Goal: Task Accomplishment & Management: Contribute content

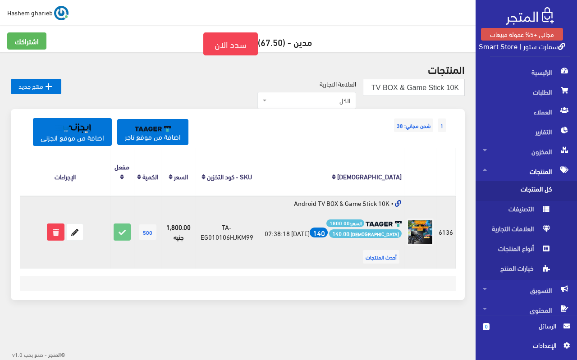
click at [389, 206] on td "• Android TV BOX & Game Stick 10K السعر: 1800.00 الربح: 140.00 140 [DATE] 07:38…" at bounding box center [331, 232] width 146 height 73
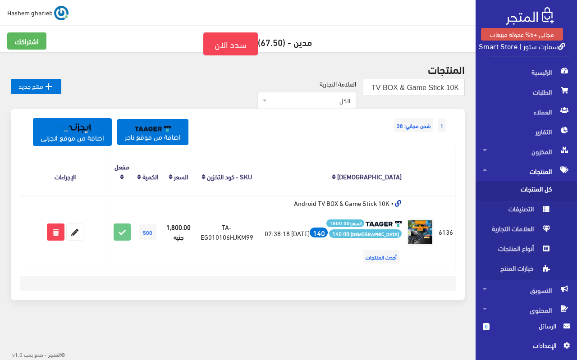
click at [213, 295] on div "1 شحن مجاني: 38 اضافة من موقع تاجر اضافة من موقع انجزني المنتج [DEMOGRAPHIC_DAT…" at bounding box center [238, 204] width 454 height 191
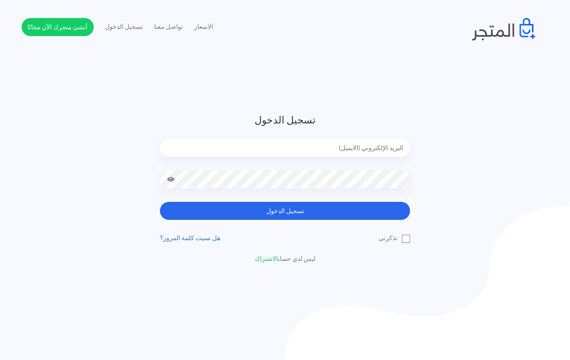
click at [301, 143] on input "email" at bounding box center [285, 148] width 250 height 18
type input "techtonic4solutions@gmail.com"
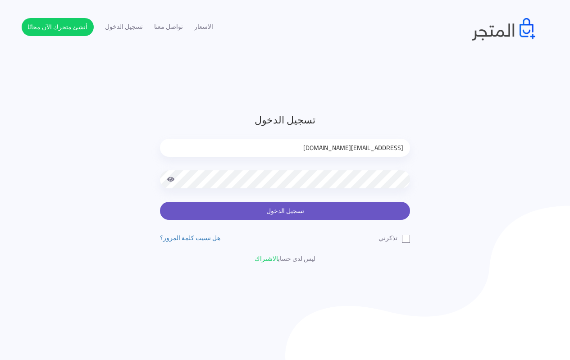
click at [294, 211] on button "تسجيل الدخول" at bounding box center [285, 211] width 250 height 18
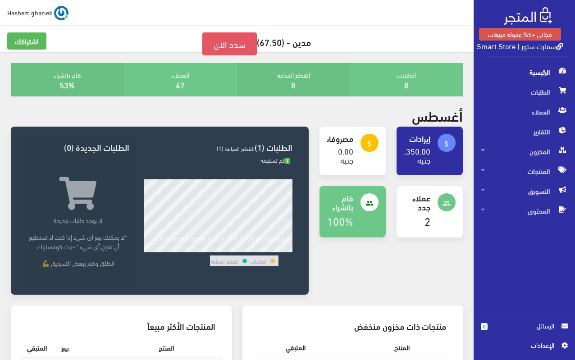
click at [206, 46] on link "سدد الان" at bounding box center [229, 43] width 55 height 23
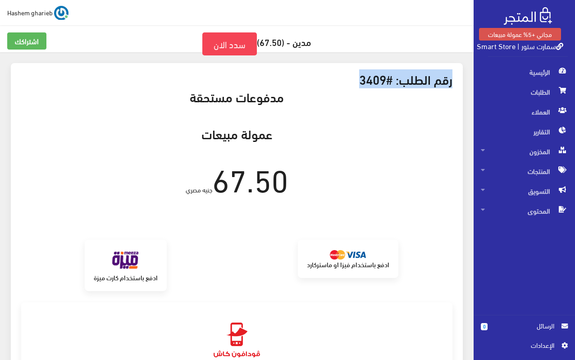
drag, startPoint x: 358, startPoint y: 81, endPoint x: 456, endPoint y: 83, distance: 98.3
click at [456, 83] on div "رقم الطلب: #3409" at bounding box center [236, 81] width 445 height 18
copy h3 "رقم الطلب: #3409"
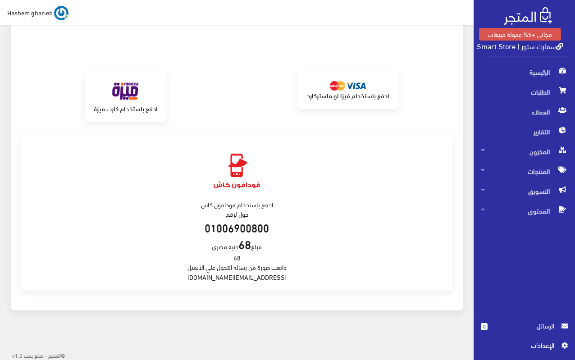
scroll to position [170, 0]
drag, startPoint x: 214, startPoint y: 276, endPoint x: 277, endPoint y: 280, distance: 63.3
click at [277, 280] on div "ادفع باستخدام فودافون كاش حول لرقم 01006900800 مبلغ 68 جنيه مصري 68 وابعت صورة …" at bounding box center [237, 212] width 432 height 158
copy div "support@almatjar.store"
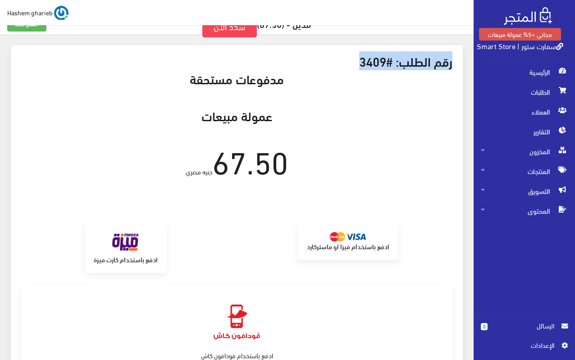
scroll to position [0, 0]
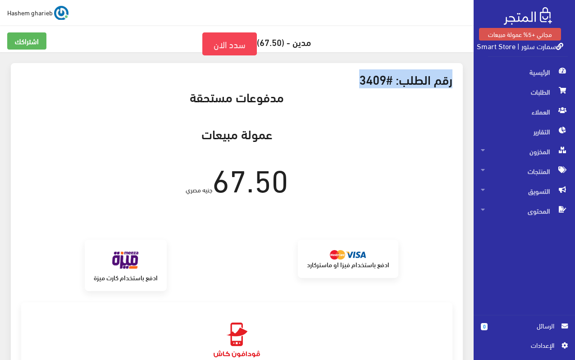
drag, startPoint x: 191, startPoint y: 97, endPoint x: 285, endPoint y: 103, distance: 94.0
click at [285, 103] on h3 "مدفوعات مستحقة" at bounding box center [237, 97] width 432 height 14
copy h3 "مدفوعات مستحقة"
click at [348, 77] on h3 "رقم الطلب: #3409" at bounding box center [237, 79] width 432 height 14
drag, startPoint x: 168, startPoint y: 188, endPoint x: 455, endPoint y: 79, distance: 306.4
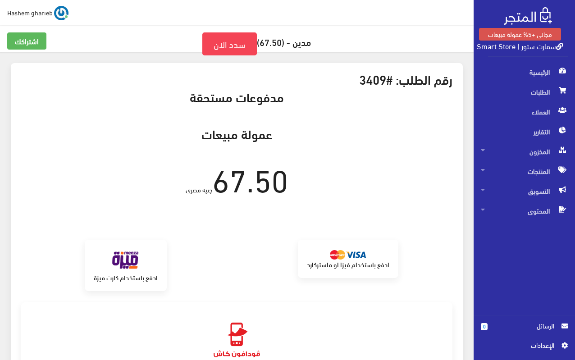
click at [455, 79] on div "رقم الطلب: #3409 مدفوعات مستحقة عمولة مبيعات 67.50 جنيه مصري برجاء الانتظار من …" at bounding box center [237, 271] width 452 height 417
copy div "رقم الطلب: #3409 مدفوعات مستحقة عمولة مبيعات 67.50 جنيه مصري"
click at [361, 110] on div "رقم الطلب: #3409 مدفوعات مستحقة عمولة مبيعات 67.50 جنيه مصري برجاء الانتظار من …" at bounding box center [237, 271] width 452 height 417
click at [524, 74] on span "الرئيسية" at bounding box center [524, 72] width 87 height 20
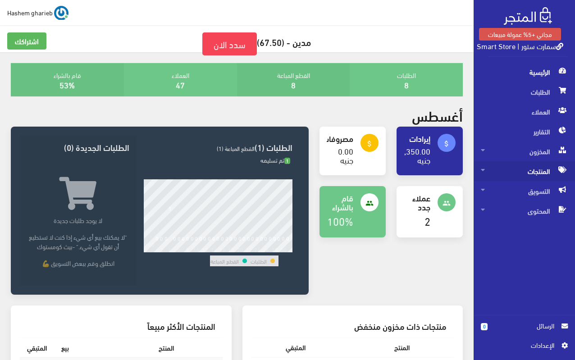
click at [522, 168] on span "المنتجات" at bounding box center [524, 171] width 87 height 20
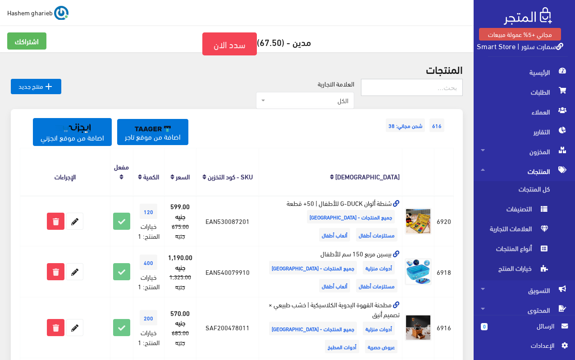
click at [422, 87] on input "text" at bounding box center [412, 87] width 102 height 17
click at [401, 85] on input "text" at bounding box center [412, 87] width 102 height 17
type input "Ansroid"
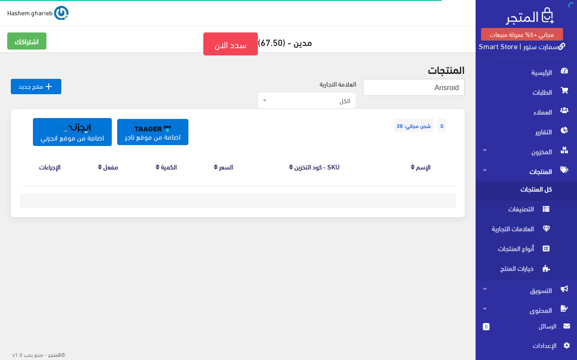
click at [399, 79] on input "Ansroid" at bounding box center [414, 87] width 102 height 17
drag, startPoint x: 444, startPoint y: 87, endPoint x: 447, endPoint y: 90, distance: 4.8
click at [447, 90] on input "Ansroid" at bounding box center [414, 87] width 102 height 17
type input "Android"
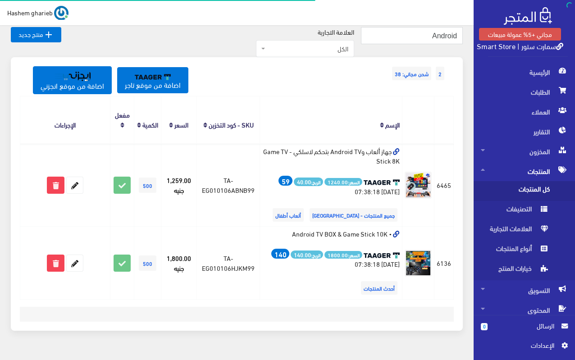
scroll to position [73, 0]
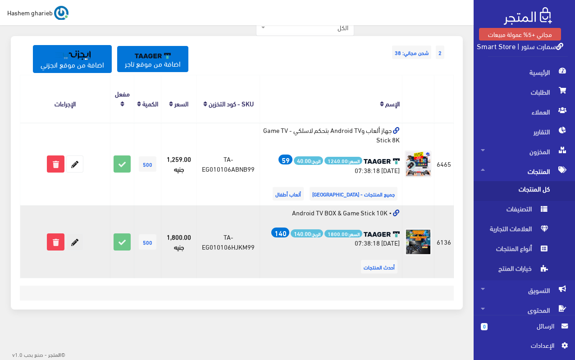
click at [73, 240] on icon at bounding box center [75, 242] width 16 height 16
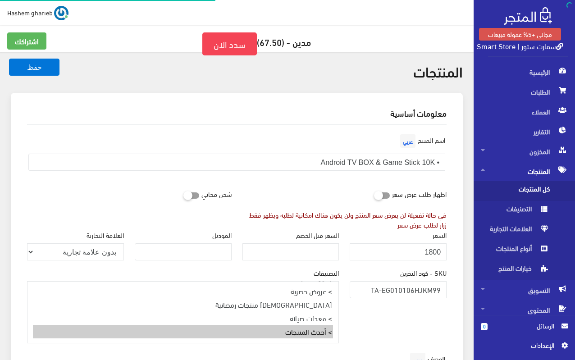
select select
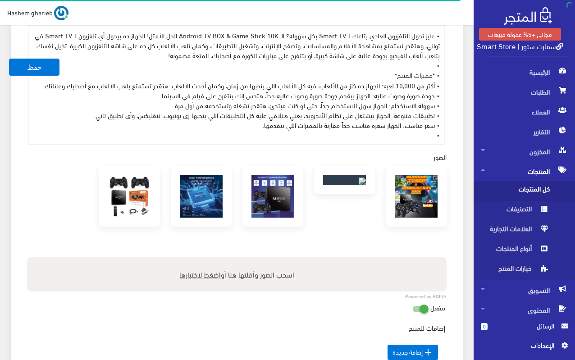
scroll to position [271, 0]
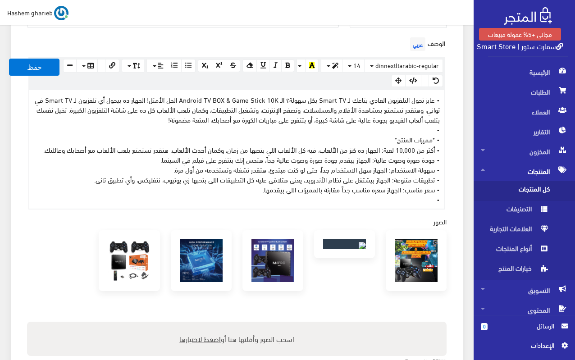
click at [204, 170] on div "• عايز تحول التلفزيون العادي بتاعك لـ Smart TV بكل سهولة؟ الـ Android TV BOX & …" at bounding box center [236, 149] width 415 height 119
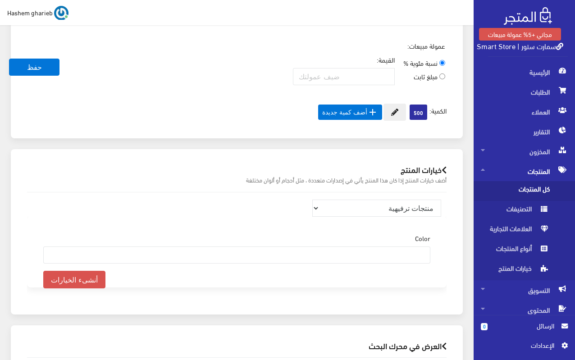
scroll to position [778, 0]
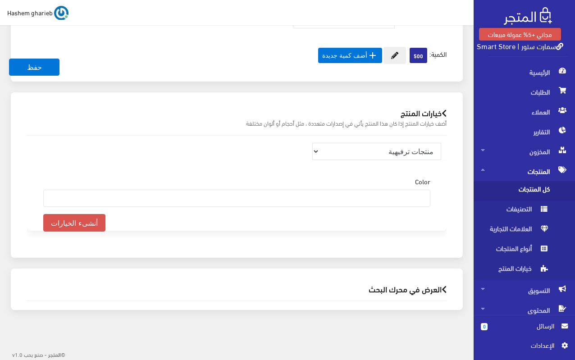
click at [400, 290] on h2 "العرض في محرك البحث" at bounding box center [237, 289] width 420 height 9
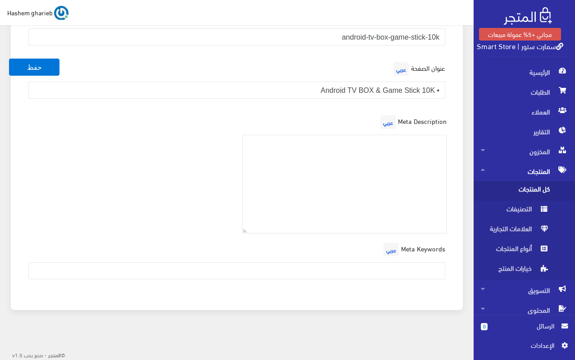
scroll to position [945, 0]
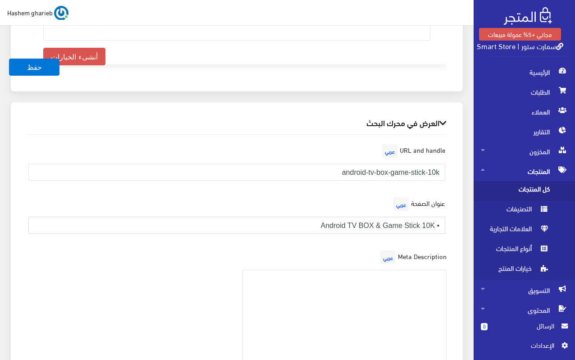
drag, startPoint x: 294, startPoint y: 226, endPoint x: 465, endPoint y: 225, distance: 170.9
click at [465, 225] on div "العرض في محرك البحث URL and handle عربي android-tv-box-game-stick-10k عنوان الص…" at bounding box center [236, 279] width 463 height 354
paste input "Meta Title: Android TV BOX & Game Stick 10K – تجربة Smart TV كاملة"
drag, startPoint x: 293, startPoint y: 225, endPoint x: 327, endPoint y: 225, distance: 34.3
click at [327, 225] on input "Meta Title: Android TV BOX & Game Stick 10K – تجربة Smart TV كاملة" at bounding box center [236, 225] width 417 height 17
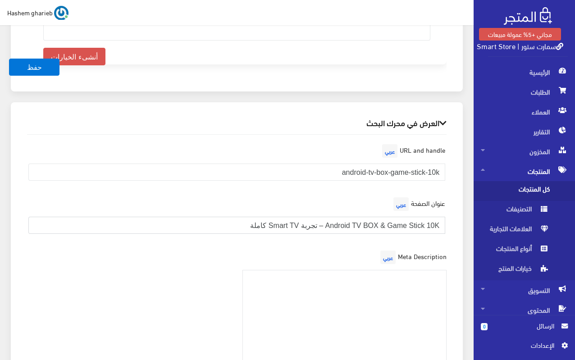
type input "Android TV BOX & Game Stick 10K – تجربة Smart TV كاملة"
click at [399, 293] on textarea at bounding box center [345, 319] width 205 height 99
paste textarea "استمتع بعالم الترفيه الكامل على تلفزيونك العادي مع Android TV BOX & Game Stick …"
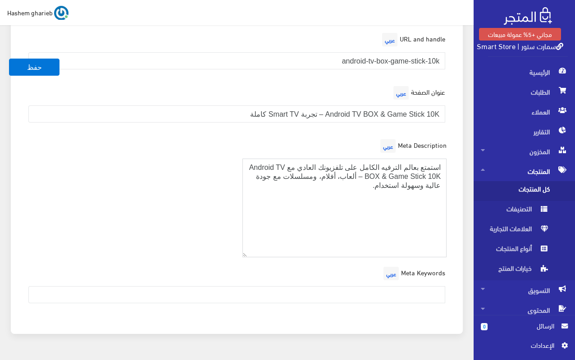
scroll to position [1080, 0]
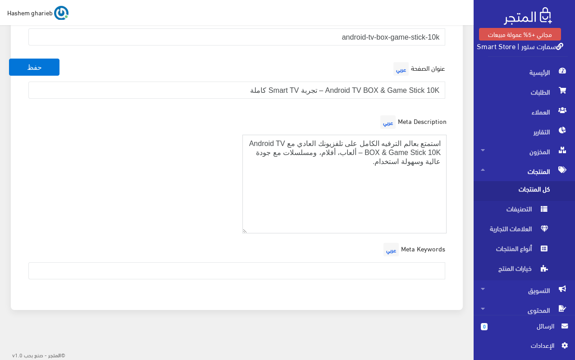
paste textarea "Keywords: Android TV BOX, Game Stick 10K, Smart TV, جهاز تلفزيون ذكي, ألعاب على…"
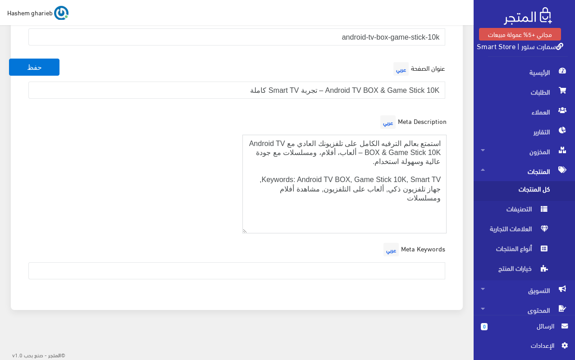
drag, startPoint x: 303, startPoint y: 177, endPoint x: 270, endPoint y: 177, distance: 32.9
click at [270, 177] on textarea "استمتع بعالم الترفيه الكامل على تلفزيونك العادي مع Android TV BOX & Game Stick …" at bounding box center [345, 184] width 205 height 99
drag, startPoint x: 283, startPoint y: 190, endPoint x: 460, endPoint y: 184, distance: 176.5
click at [460, 184] on div "العرض في محرك البحث URL and handle عربي android-tv-box-game-stick-10k عنوان الص…" at bounding box center [237, 138] width 452 height 343
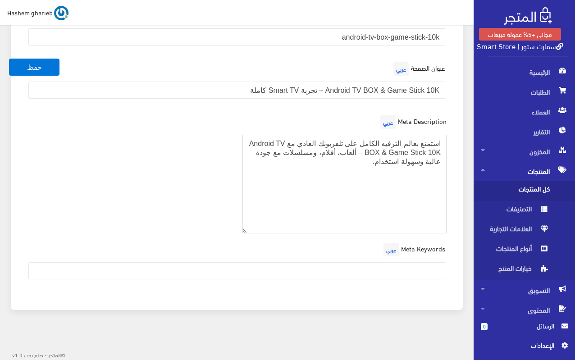
type textarea "استمتع بعالم الترفيه الكامل على تلفزيونك العادي مع Android TV BOX & Game Stick …"
click at [350, 264] on input "text" at bounding box center [236, 270] width 417 height 17
paste input "Android TV BOX, Game Stick 10K, Smart TV, جهاز تلفزيون ذكي, ألعاب على التلفزيون…"
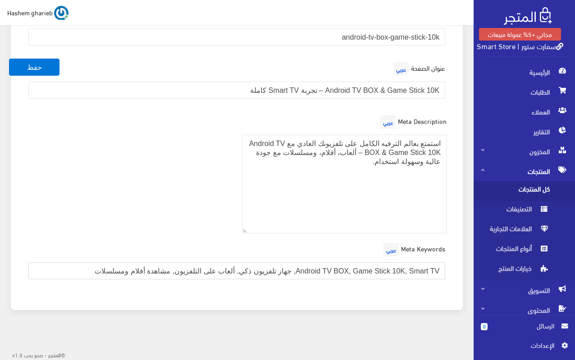
type input "Android TV BOX, Game Stick 10K, Smart TV, جهاز تلفزيون ذكي, ألعاب على التلفزيون…"
click at [157, 192] on div "Meta Description عربي استمتع بعالم الترفيه الكامل على تلفزيونك العادي مع Androi…" at bounding box center [237, 177] width 431 height 128
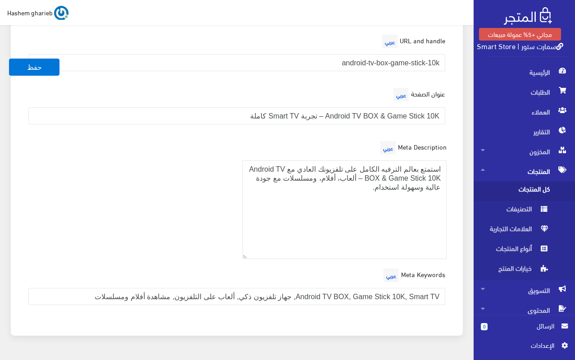
scroll to position [990, 0]
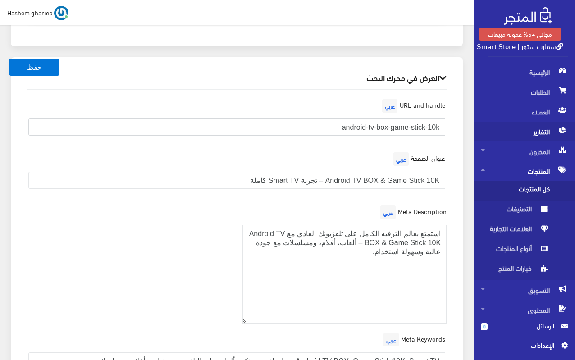
drag, startPoint x: 306, startPoint y: 130, endPoint x: 476, endPoint y: 124, distance: 169.7
paste input "smart-gaming"
type input "android-tv-box-smart-gaming"
click at [461, 148] on div "العرض في محرك البحث URL and handle عربي android-tv-box-smart-gaming عنوان الصفح…" at bounding box center [237, 228] width 452 height 343
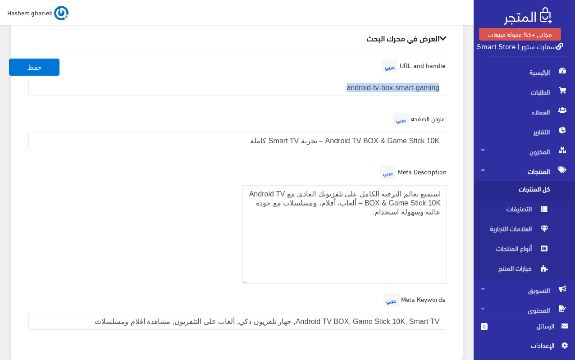
scroll to position [1035, 0]
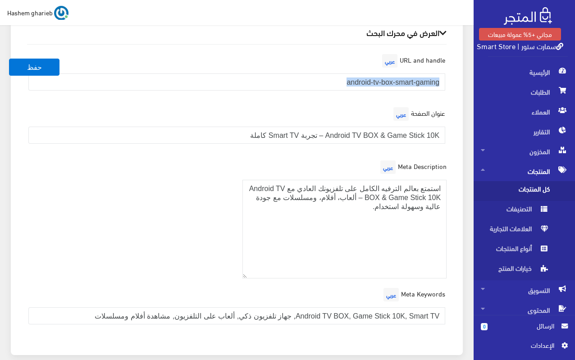
click at [456, 139] on div "العرض في محرك البحث URL and handle عربي android-tv-box-smart-gaming عنوان الصفح…" at bounding box center [237, 183] width 452 height 343
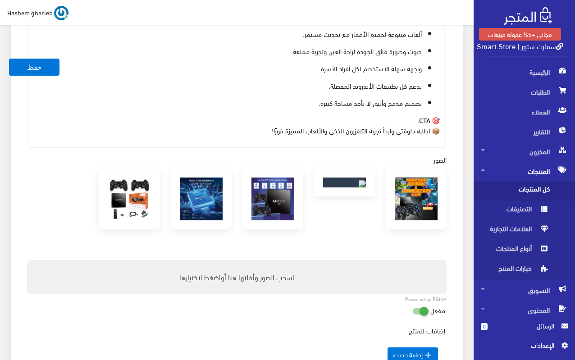
scroll to position [359, 0]
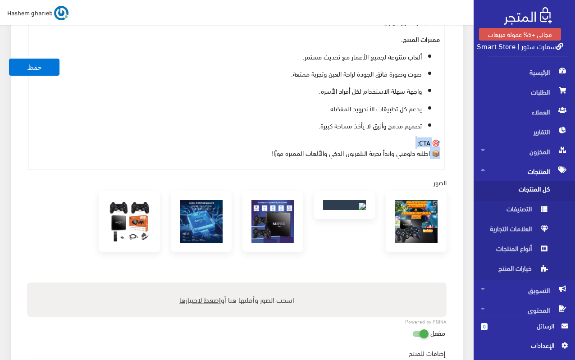
drag, startPoint x: 433, startPoint y: 152, endPoint x: 431, endPoint y: 145, distance: 8.1
click at [431, 145] on p "🎯 CTA: 📦 اطلبه دلوقتي وابدأ تجربة التلفزيون الذكي والألعاب المميزة فورًا!" at bounding box center [237, 148] width 406 height 20
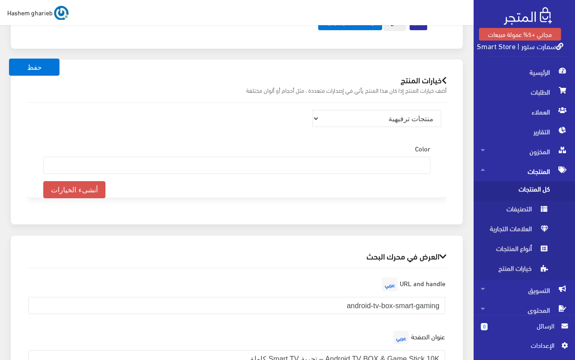
scroll to position [809, 0]
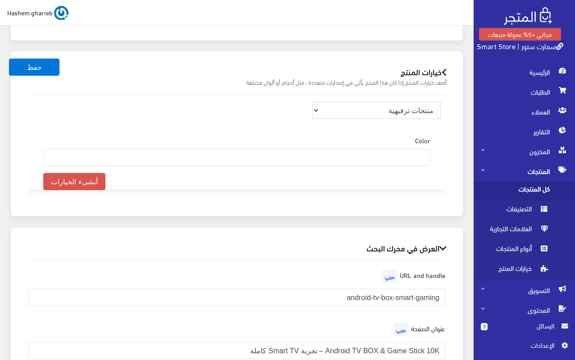
click at [392, 110] on select "منتجات ترفيهية الكترونيات اكسسوارات الهواتف الصحة والجمال تحف ومقتنيات موضة وأز…" at bounding box center [377, 110] width 129 height 17
select select "26"
click at [313, 102] on select "منتجات ترفيهية الكترونيات اكسسوارات الهواتف الصحة والجمال تحف ومقتنيات موضة وأز…" at bounding box center [377, 110] width 129 height 17
select select
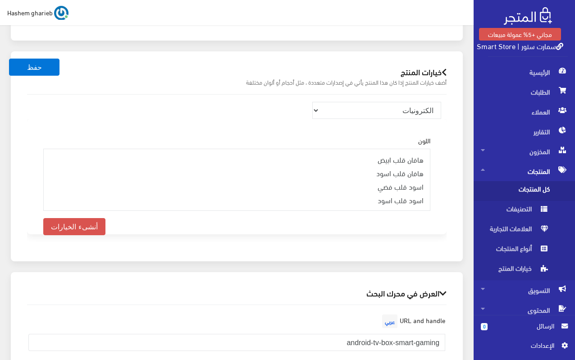
click at [458, 121] on div "خيارات المنتج أضف خيارات المنتج إذا كان هذا المنتج يأتي في إصدارات متعددة ، مثل…" at bounding box center [237, 156] width 452 height 210
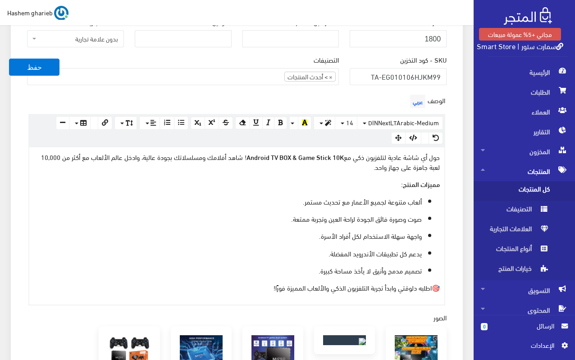
scroll to position [202, 0]
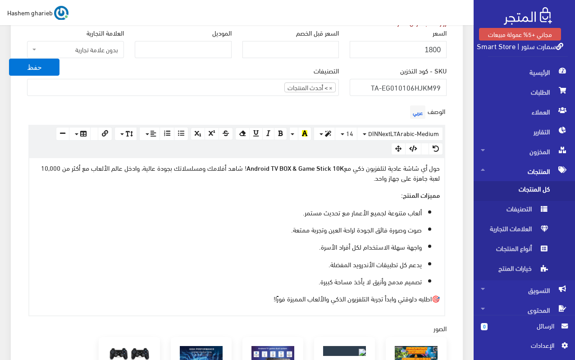
click at [334, 87] on li "× > أحدث المنتجات" at bounding box center [310, 88] width 51 height 10
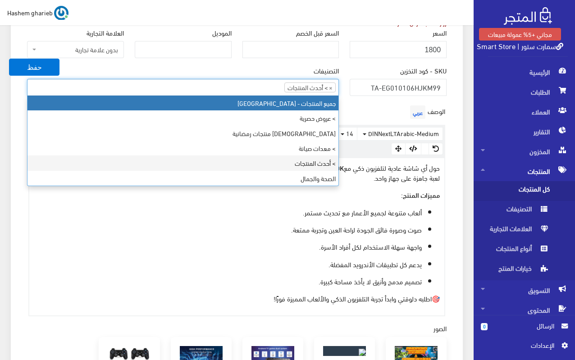
select select "403"
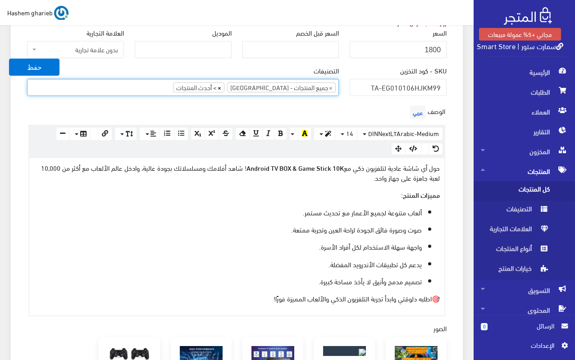
click at [221, 87] on span "×" at bounding box center [220, 87] width 4 height 9
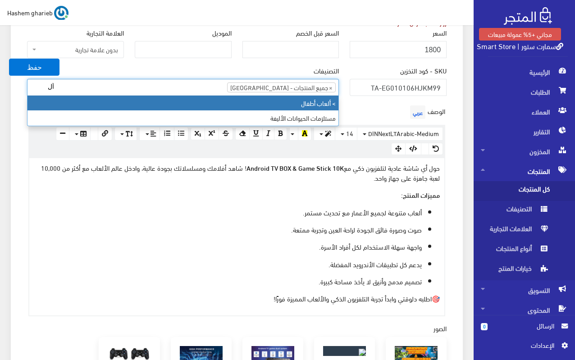
type input "أل"
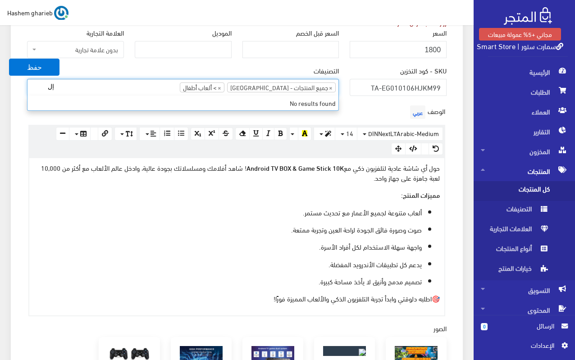
type input "إ"
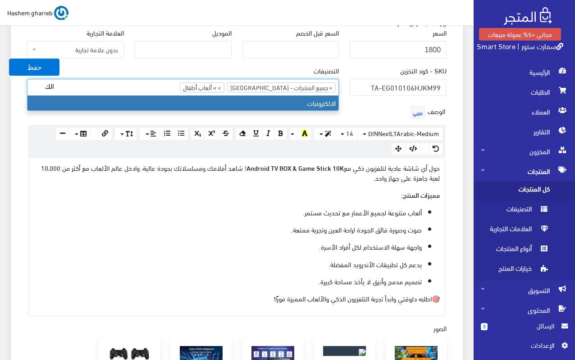
type input "الك"
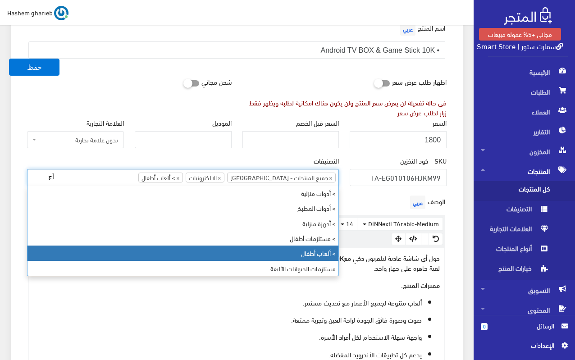
scroll to position [0, 0]
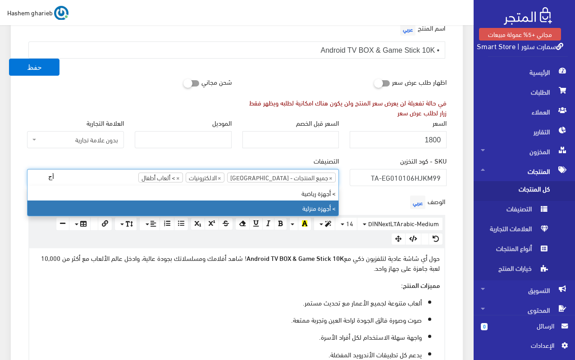
type input "أج"
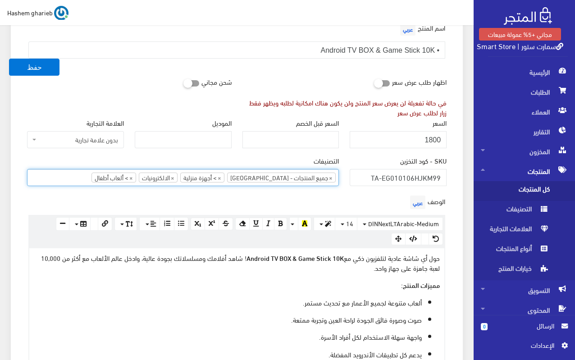
click at [456, 160] on div "معلومات أساسية اسم المنتج عربي • Android TV BOX & Game Stick 10K اظهار طلب عرض …" at bounding box center [237, 359] width 452 height 757
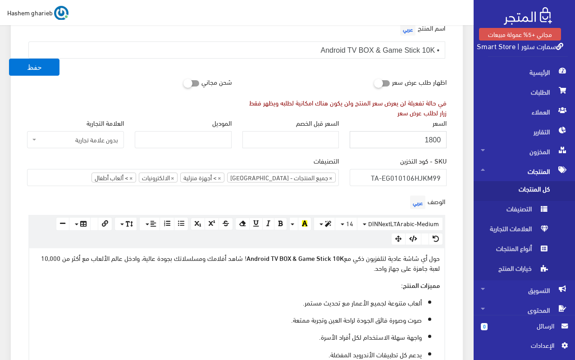
drag, startPoint x: 414, startPoint y: 140, endPoint x: 455, endPoint y: 140, distance: 41.0
click at [455, 140] on div "معلومات أساسية اسم المنتج عربي • Android TV BOX & Game Stick 10K اظهار طلب عرض …" at bounding box center [237, 359] width 452 height 757
type input "1820"
click at [455, 141] on div "معلومات أساسية اسم المنتج عربي • Android TV BOX & Game Stick 10K اظهار طلب عرض …" at bounding box center [237, 359] width 452 height 757
drag, startPoint x: 304, startPoint y: 50, endPoint x: 474, endPoint y: 53, distance: 170.0
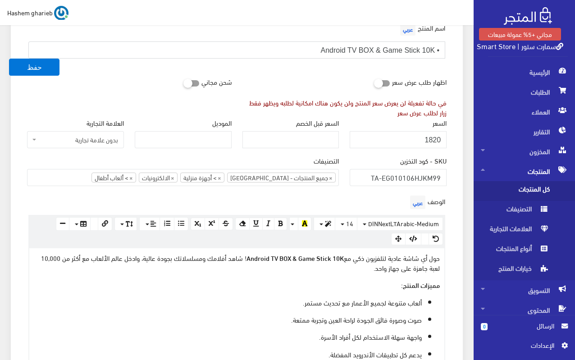
paste input "text"
type input "Android TV BOX & Game Stick 10K"
click at [459, 82] on div "معلومات أساسية اسم المنتج عربي Android TV BOX & Game Stick 10K اظهار طلب عرض سع…" at bounding box center [237, 359] width 452 height 757
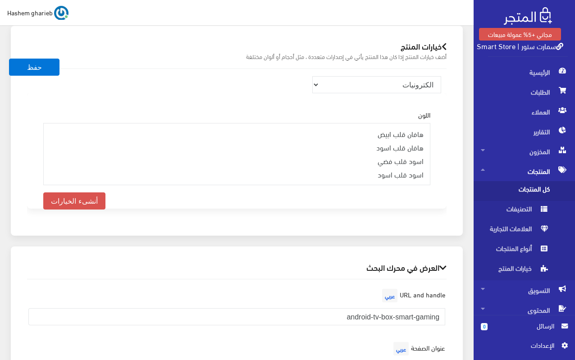
scroll to position [767, 0]
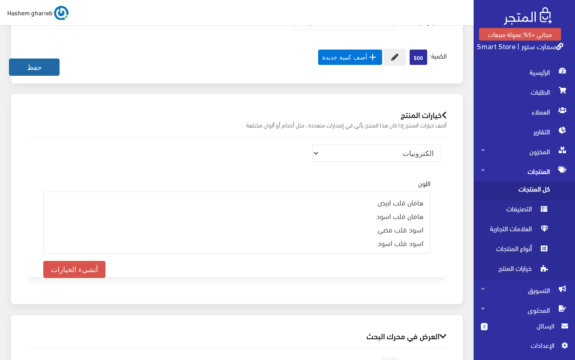
click at [22, 67] on button "حفظ" at bounding box center [34, 67] width 51 height 17
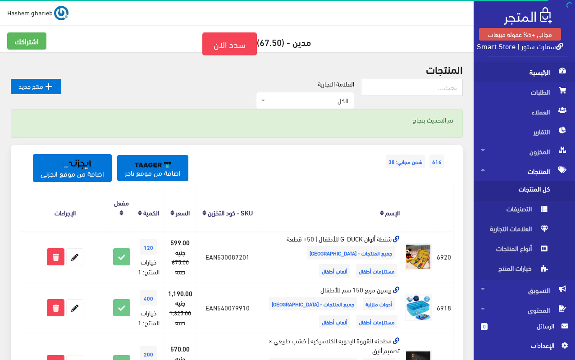
click at [542, 74] on span "الرئيسية" at bounding box center [524, 72] width 87 height 20
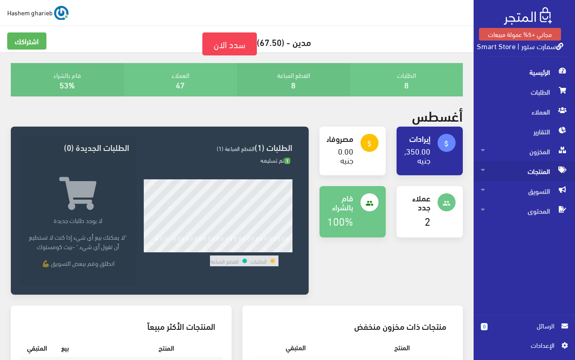
click at [522, 170] on span "المنتجات" at bounding box center [524, 171] width 87 height 20
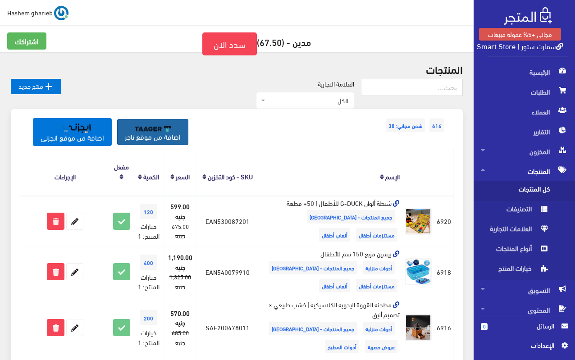
click at [169, 138] on link "اضافة من موقع تاجر" at bounding box center [152, 132] width 71 height 26
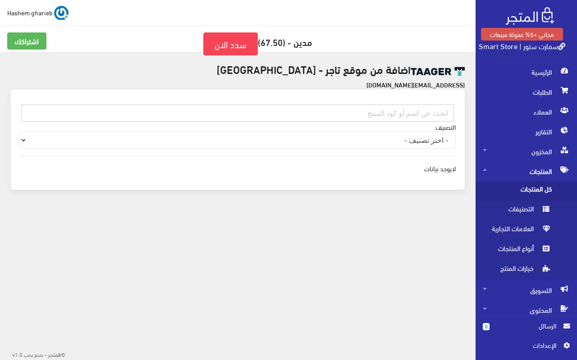
click at [382, 111] on input "text" at bounding box center [238, 113] width 432 height 17
paste input "EG030403ORGN99"
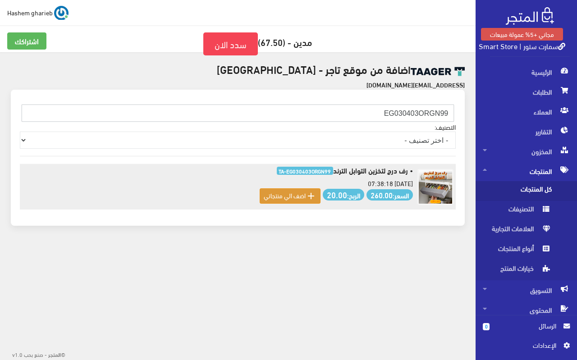
type input "EG030403ORGN99"
click at [286, 198] on div " اضف الي منتجاتي" at bounding box center [290, 196] width 53 height 11
